Goal: Ask a question

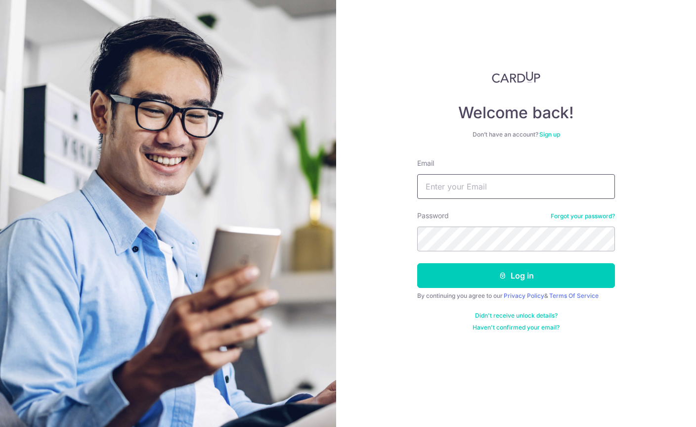
type input "[EMAIL_ADDRESS][DOMAIN_NAME]"
click at [516, 275] on button "Log in" at bounding box center [516, 275] width 198 height 25
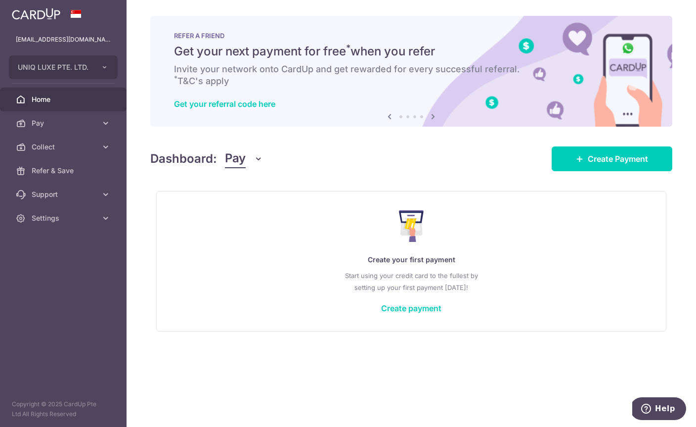
click at [659, 408] on span "Help" at bounding box center [665, 408] width 20 height 9
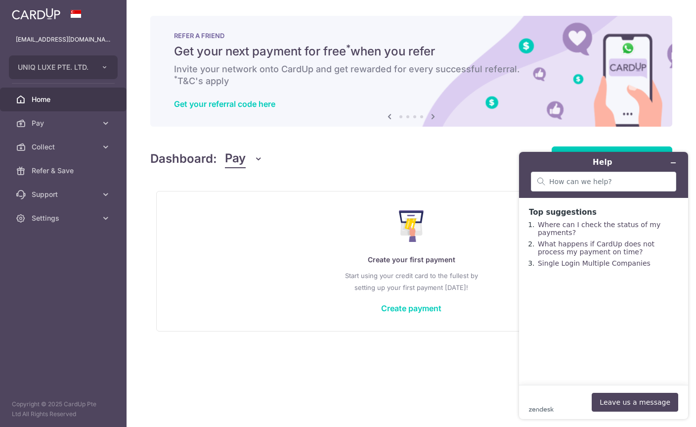
click at [636, 401] on button "Leave us a message" at bounding box center [635, 402] width 87 height 19
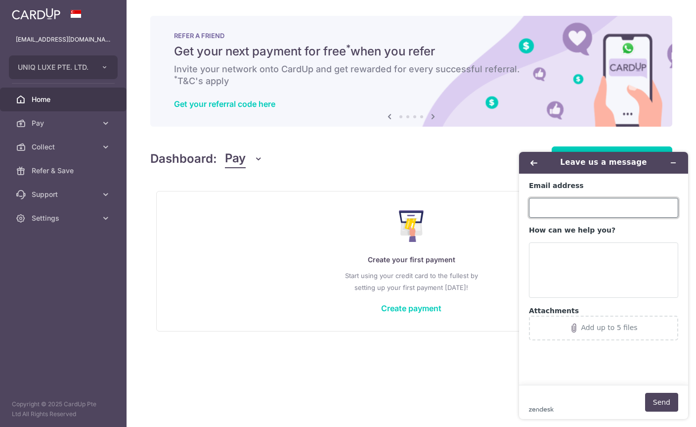
click at [578, 201] on input "Email address" at bounding box center [603, 208] width 149 height 20
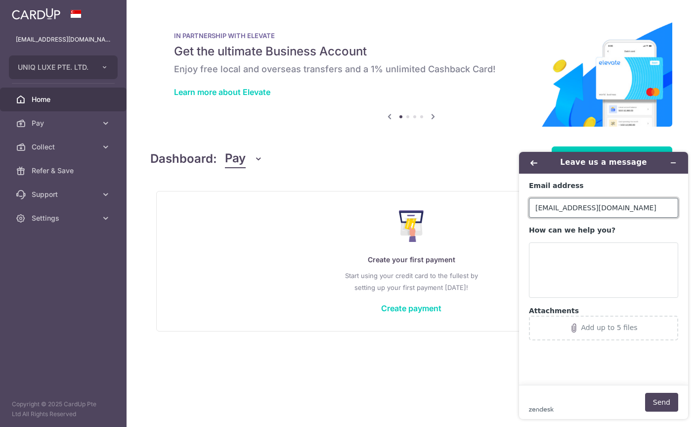
type input "[EMAIL_ADDRESS][DOMAIN_NAME]"
click at [589, 259] on textarea "How can we help you?" at bounding box center [603, 269] width 149 height 55
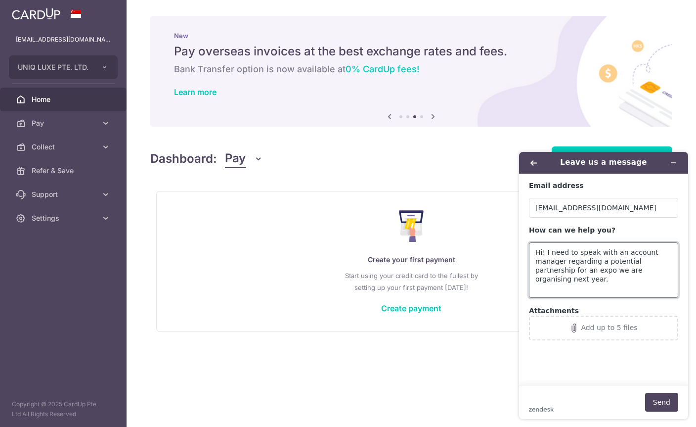
click at [567, 259] on textarea "Hi! I need to speak with an account manager regarding a potential partnership f…" at bounding box center [603, 269] width 149 height 55
type textarea "Hi! I need to speak with an account manager urgently regarding a potential part…"
click at [666, 404] on button "Send" at bounding box center [661, 402] width 33 height 19
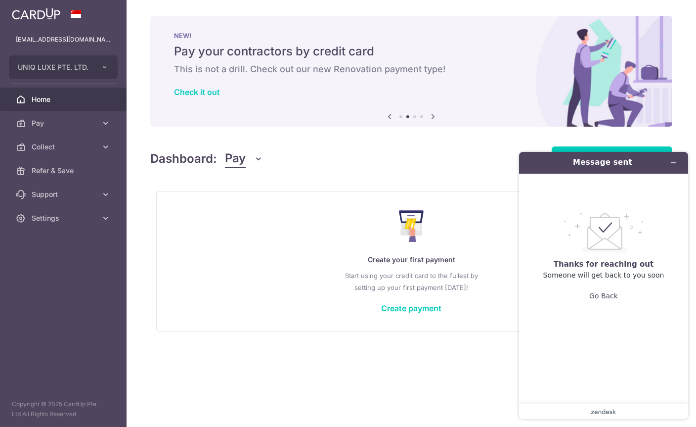
click at [672, 168] on button "Minimize widget" at bounding box center [673, 163] width 16 height 14
